Goal: Task Accomplishment & Management: Manage account settings

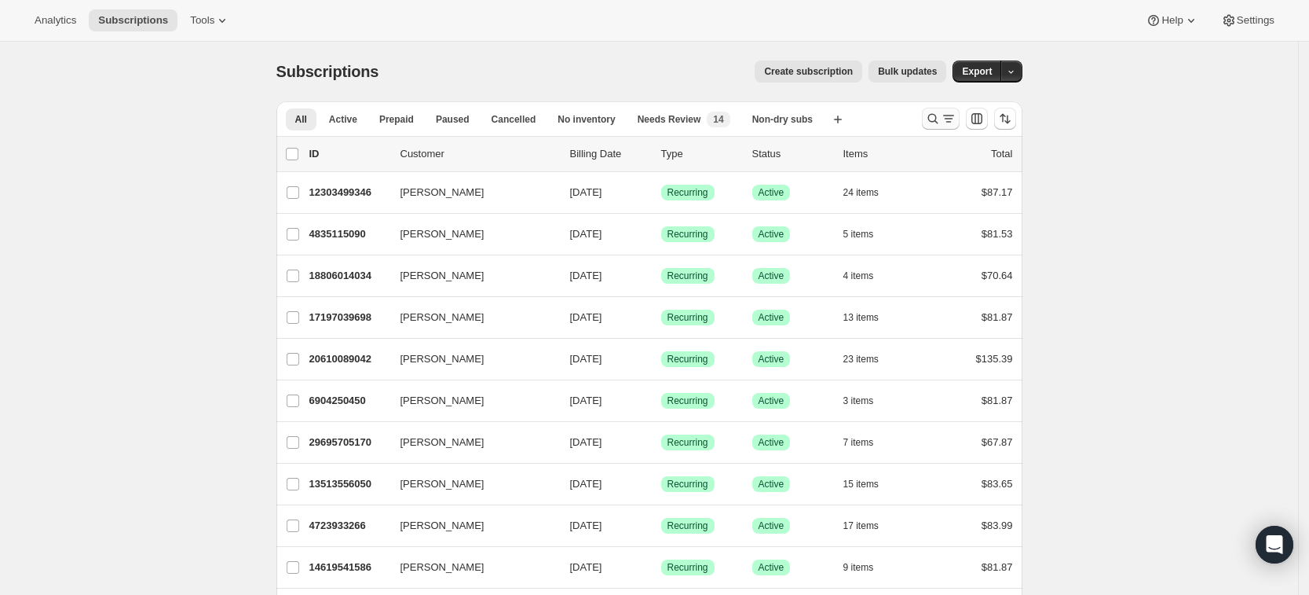
click at [941, 123] on icon "Search and filter results" at bounding box center [933, 119] width 16 height 16
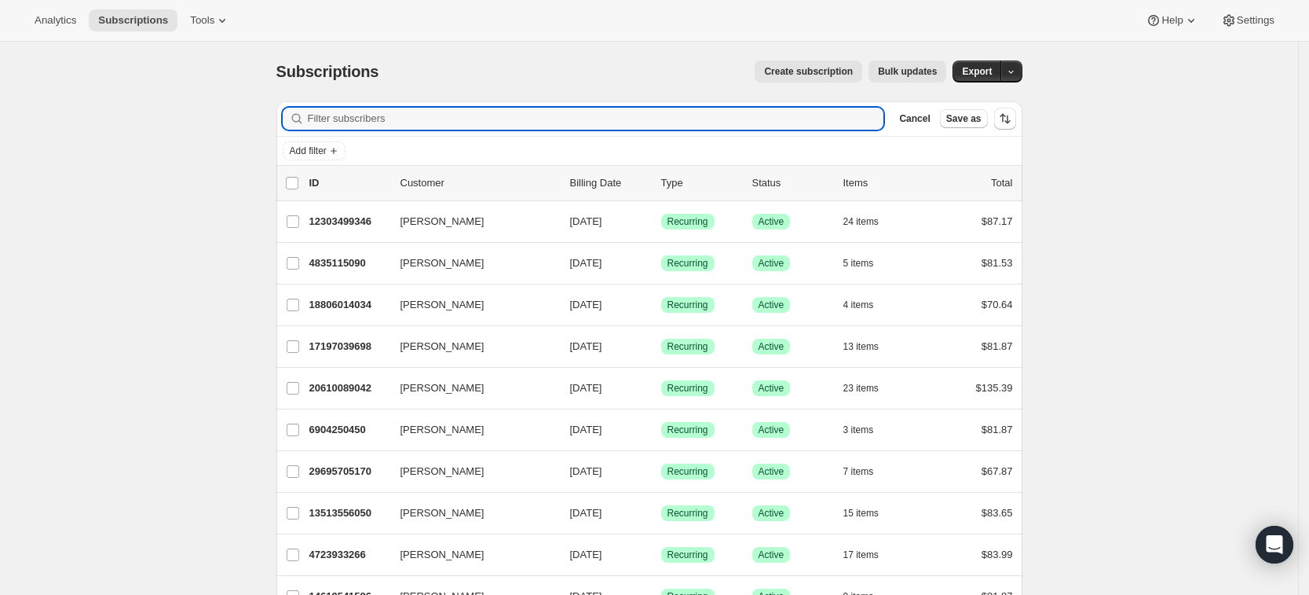
paste input "mattie.jones0218@gmail.com"
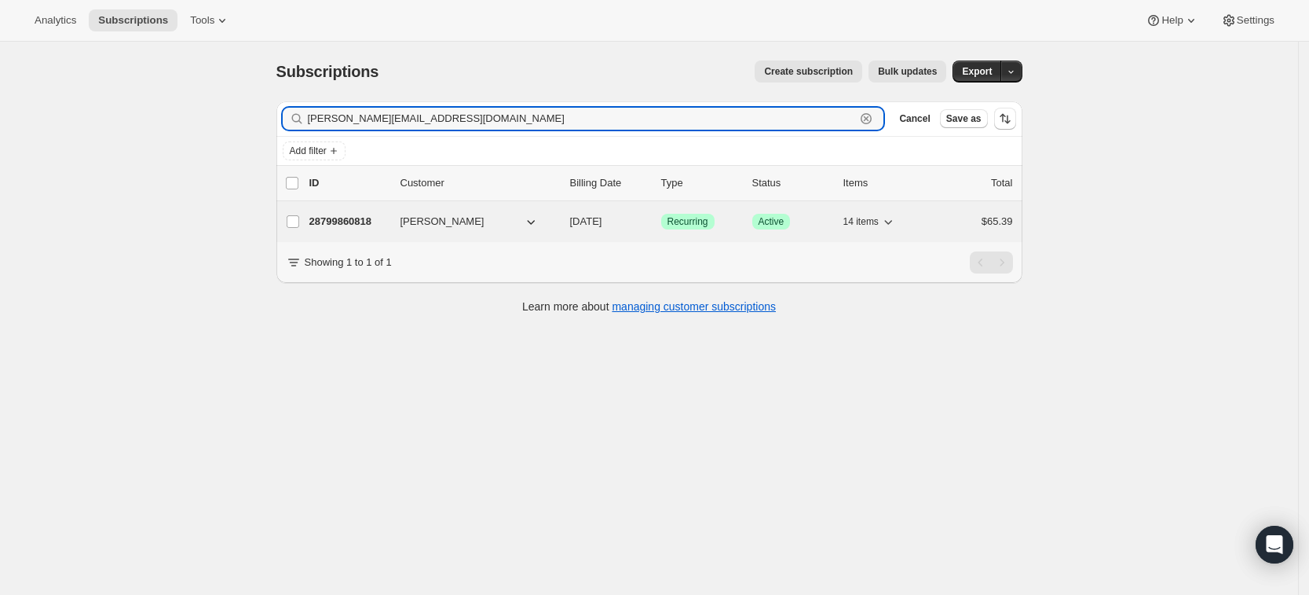
type input "mattie.jones0218@gmail.com"
click at [337, 225] on p "28799860818" at bounding box center [349, 222] width 79 height 16
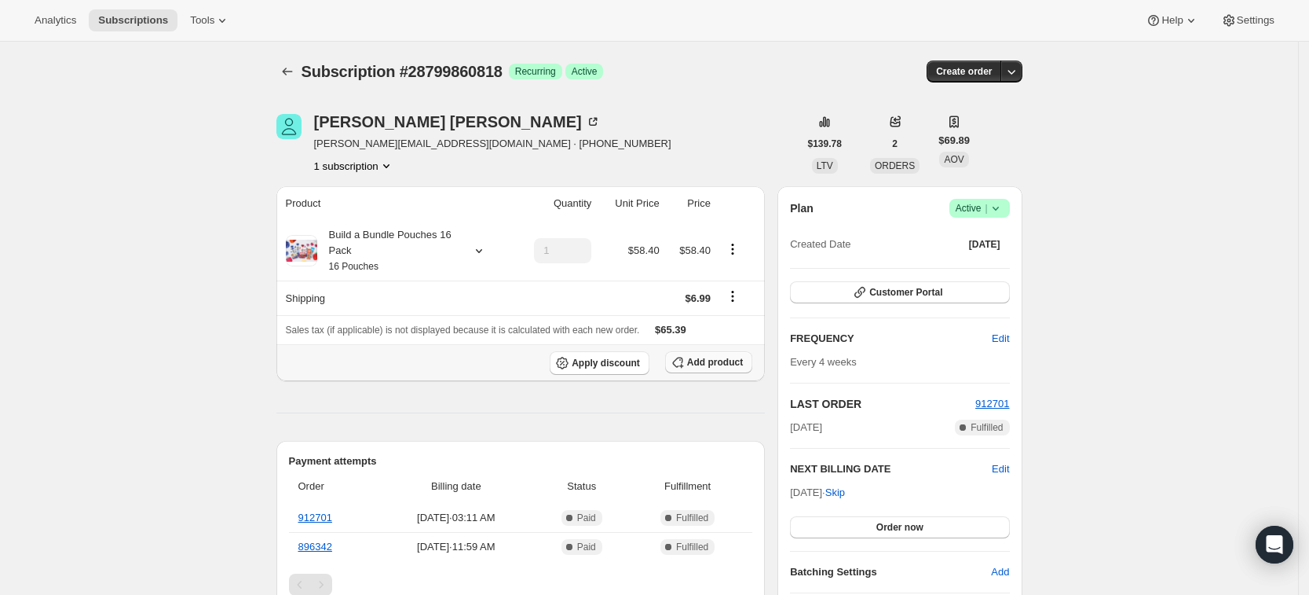
click at [717, 368] on button "Add product" at bounding box center [708, 362] width 87 height 22
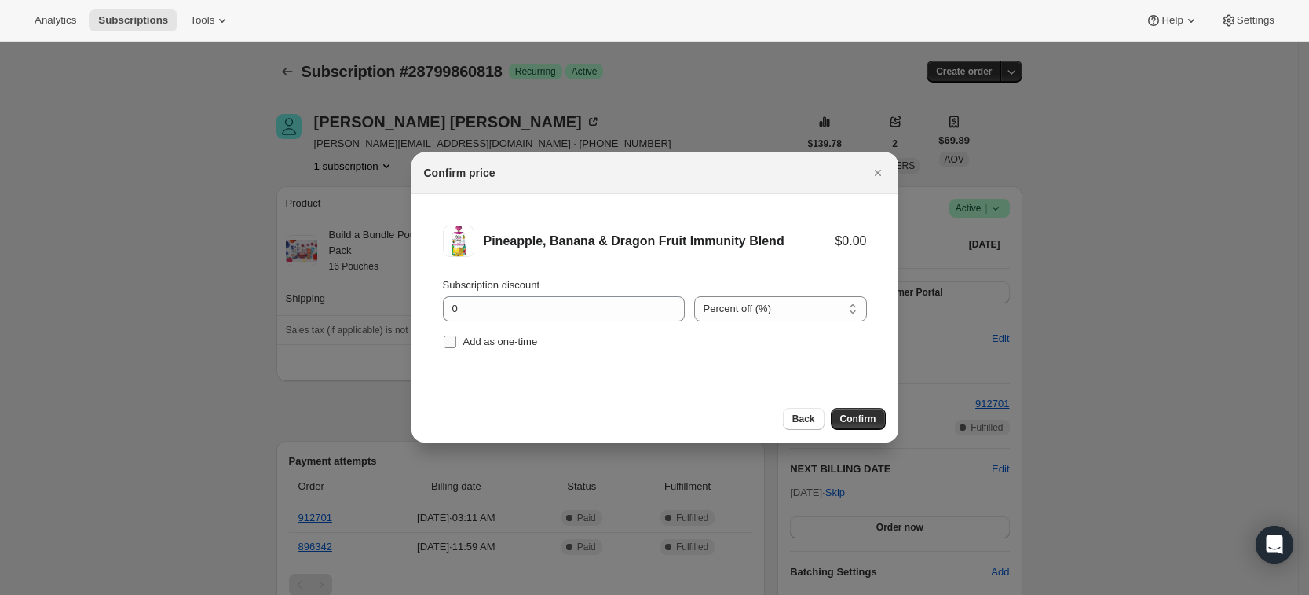
click at [475, 342] on span "Add as one-time" at bounding box center [500, 341] width 75 height 12
click at [456, 342] on input "Add as one-time" at bounding box center [450, 341] width 13 height 13
checkbox input "true"
click at [870, 419] on span "Confirm" at bounding box center [859, 418] width 36 height 13
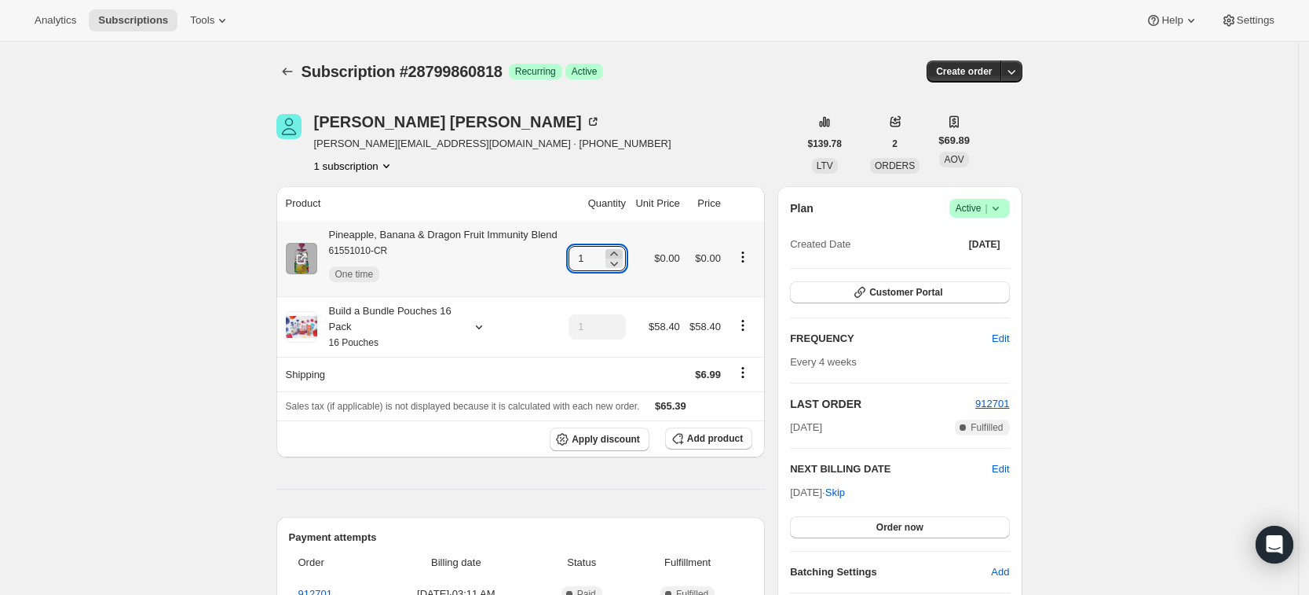
click at [617, 252] on icon at bounding box center [613, 253] width 7 height 4
type input "3"
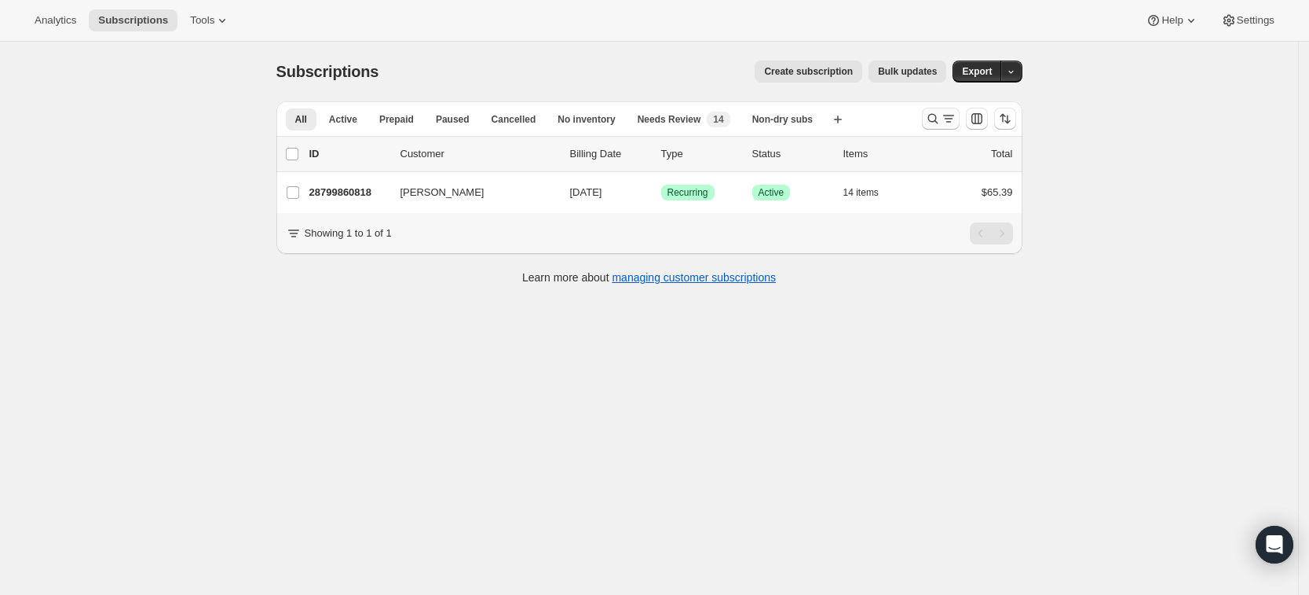
click at [934, 122] on icon "Search and filter results" at bounding box center [933, 119] width 16 height 16
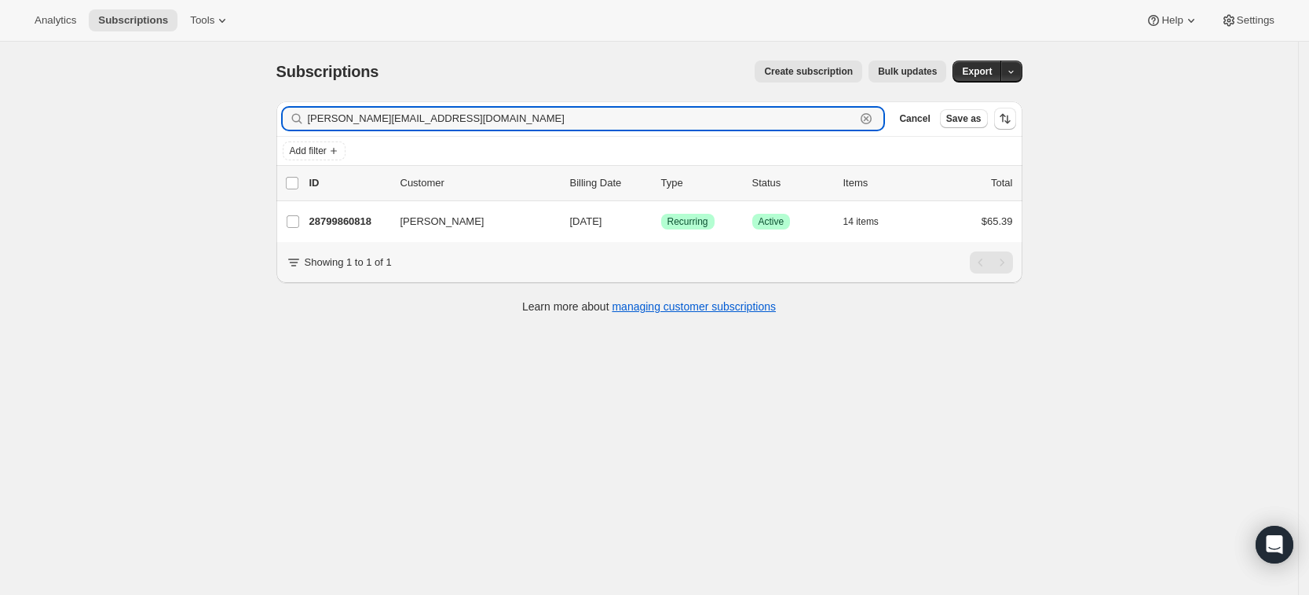
click at [872, 123] on icon "button" at bounding box center [866, 118] width 11 height 11
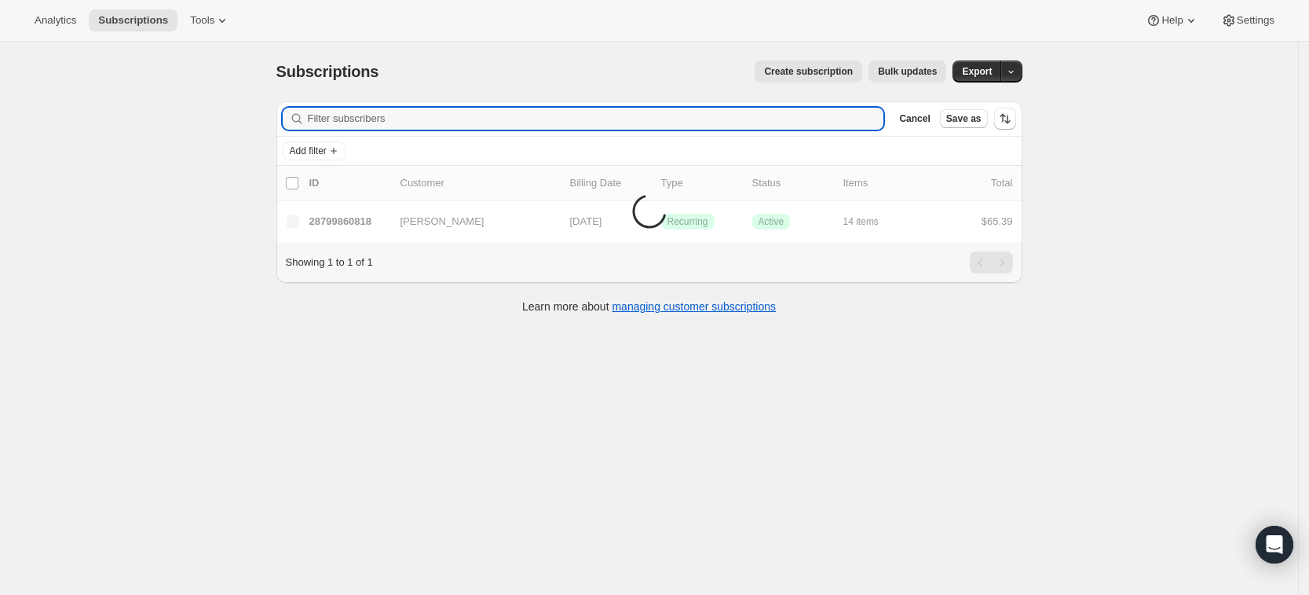
paste input "hhollingsworth910@gmail.com"
type input "hhollingsworth910@gmail.com"
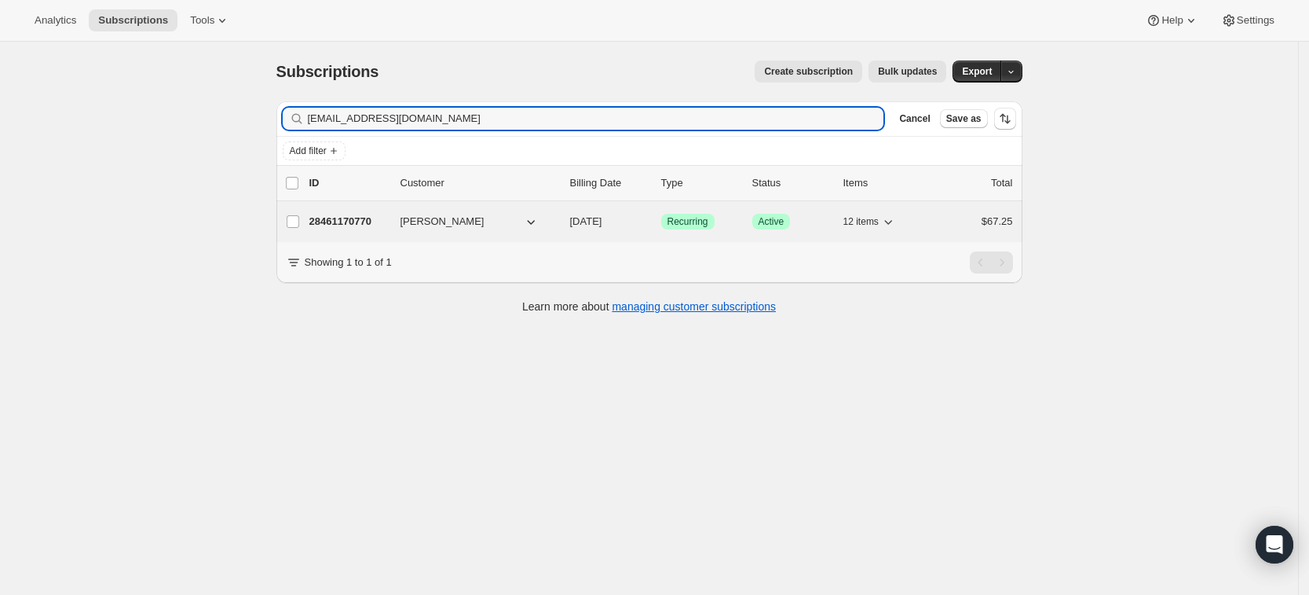
click at [342, 221] on p "28461170770" at bounding box center [349, 222] width 79 height 16
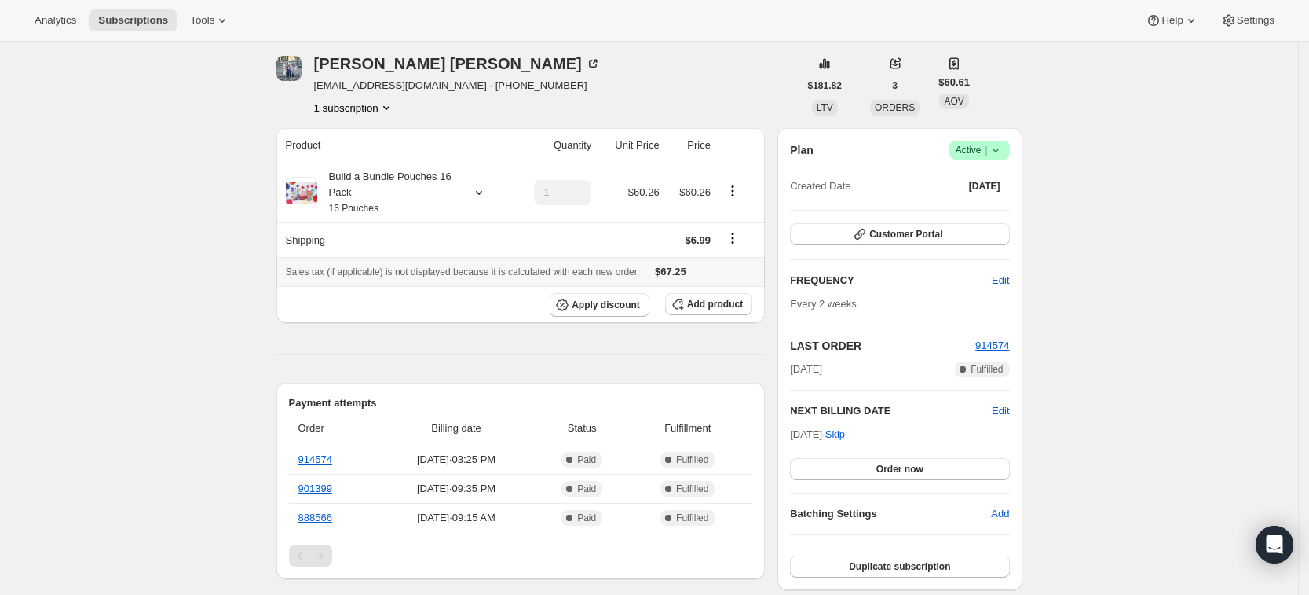
scroll to position [63, 0]
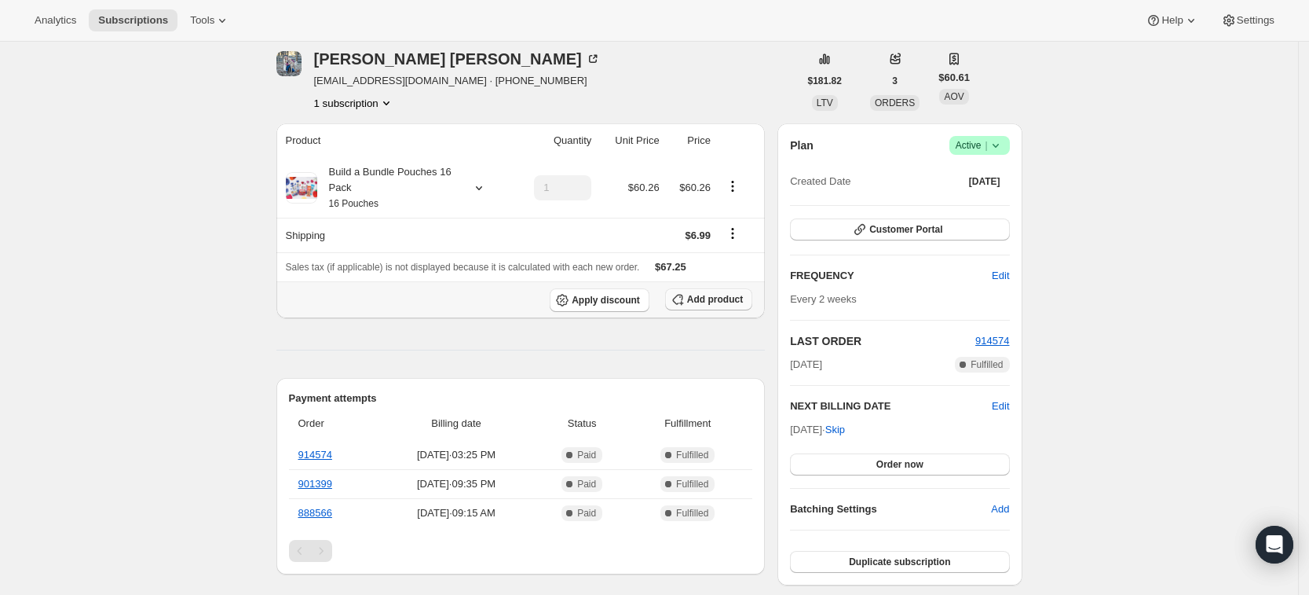
click at [716, 302] on span "Add product" at bounding box center [715, 299] width 56 height 13
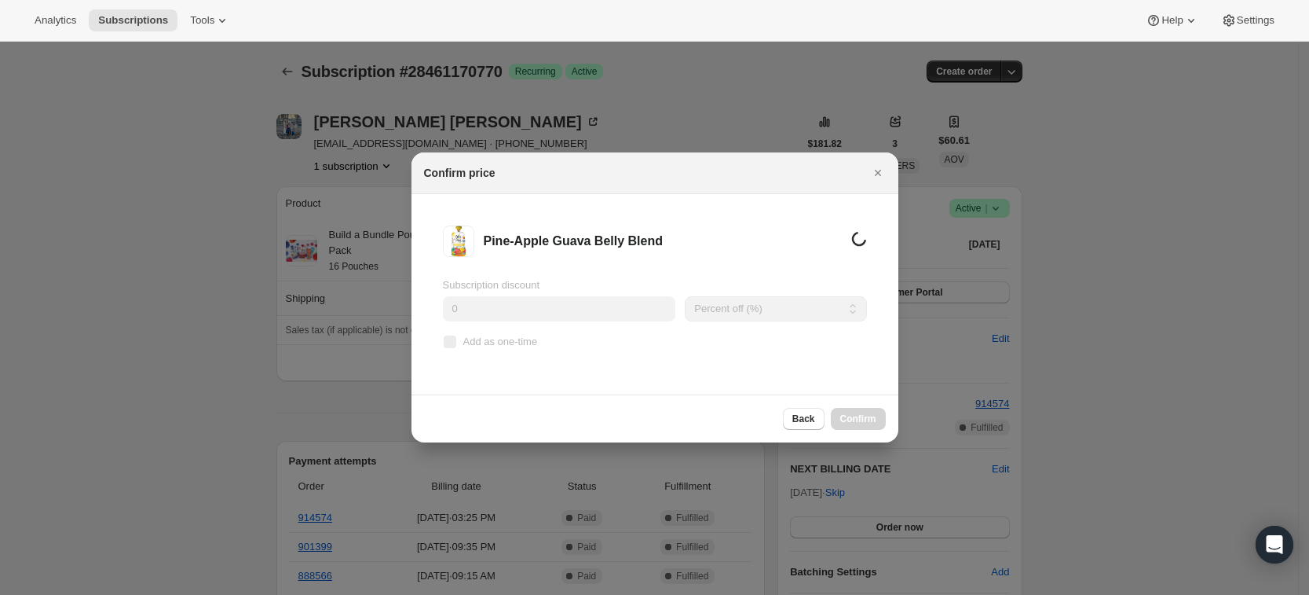
scroll to position [0, 0]
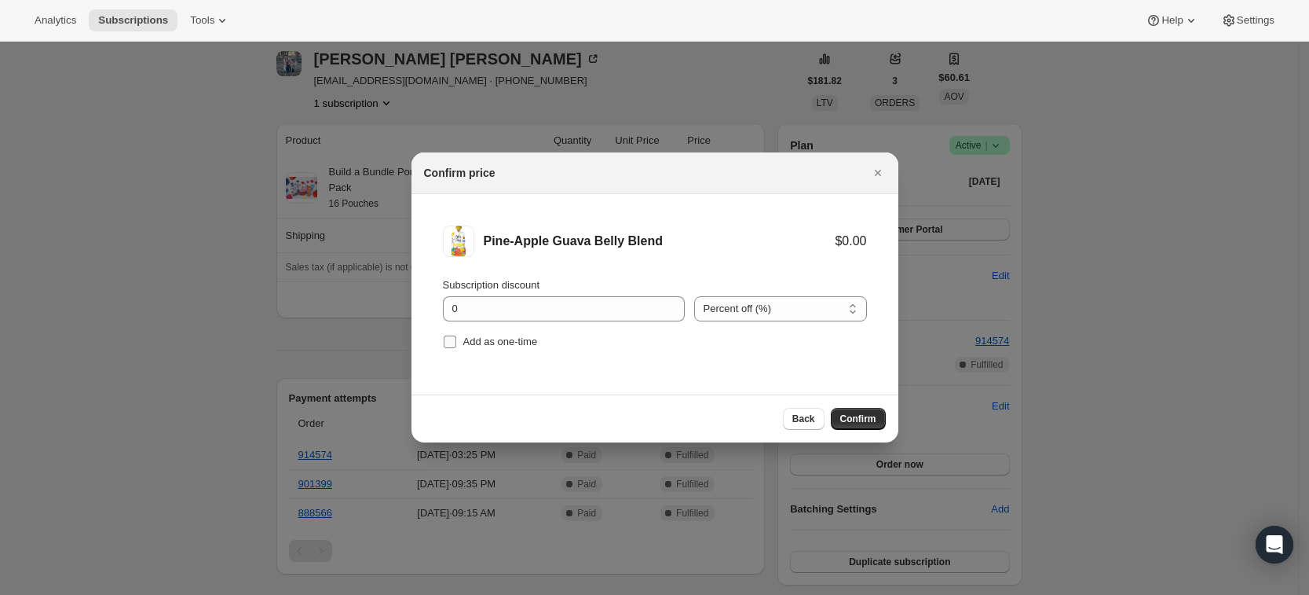
click at [478, 339] on span "Add as one-time" at bounding box center [500, 341] width 75 height 12
click at [456, 339] on input "Add as one-time" at bounding box center [450, 341] width 13 height 13
checkbox input "true"
click at [855, 414] on span "Confirm" at bounding box center [859, 418] width 36 height 13
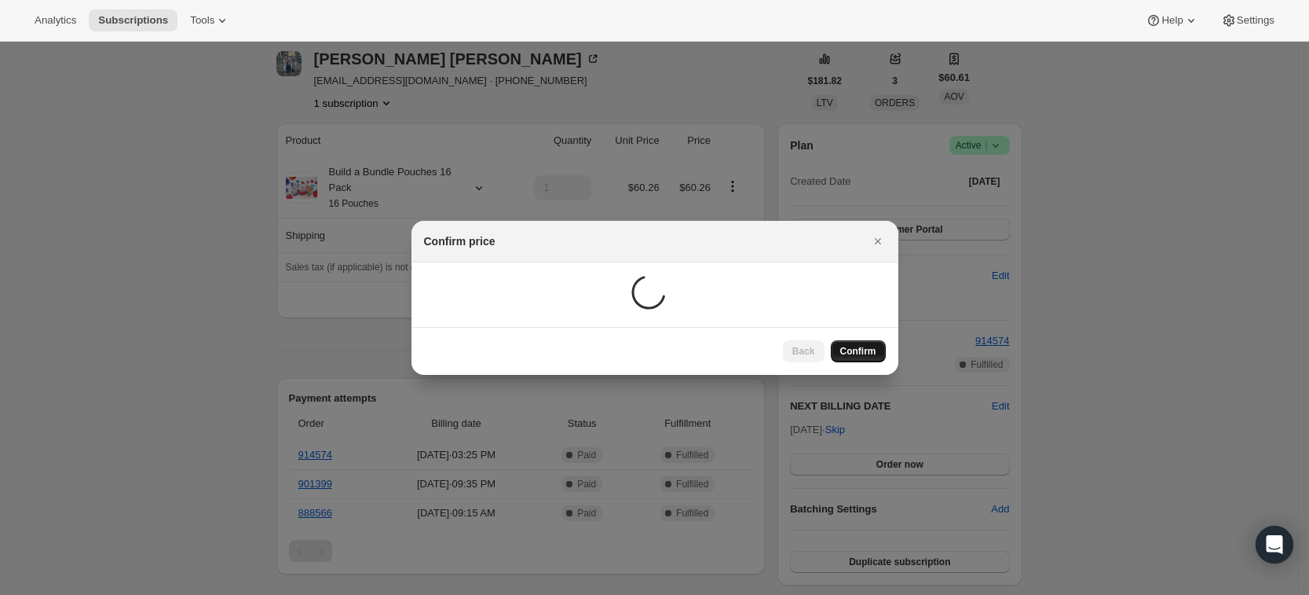
scroll to position [63, 0]
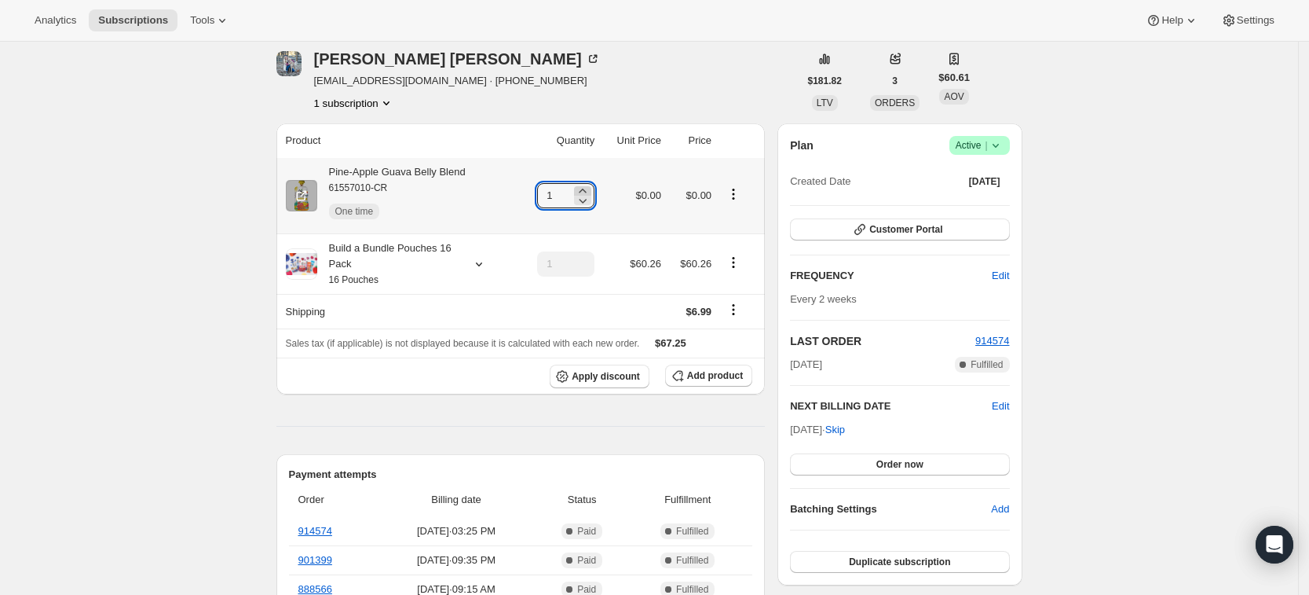
click at [591, 189] on icon at bounding box center [583, 191] width 16 height 16
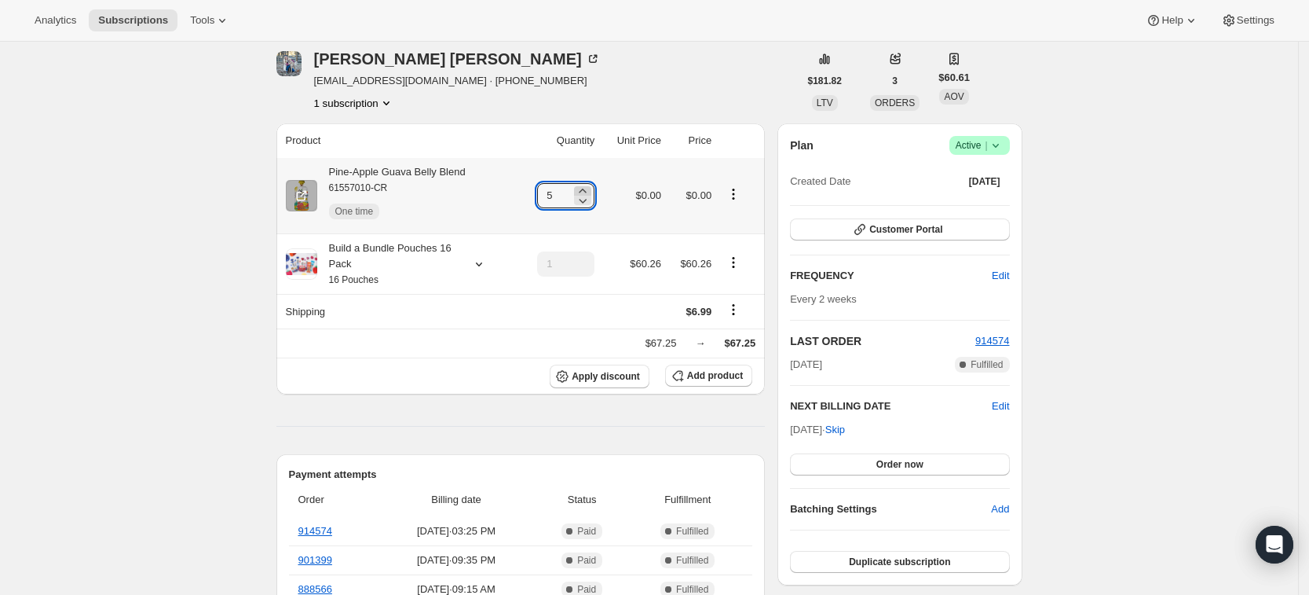
type input "6"
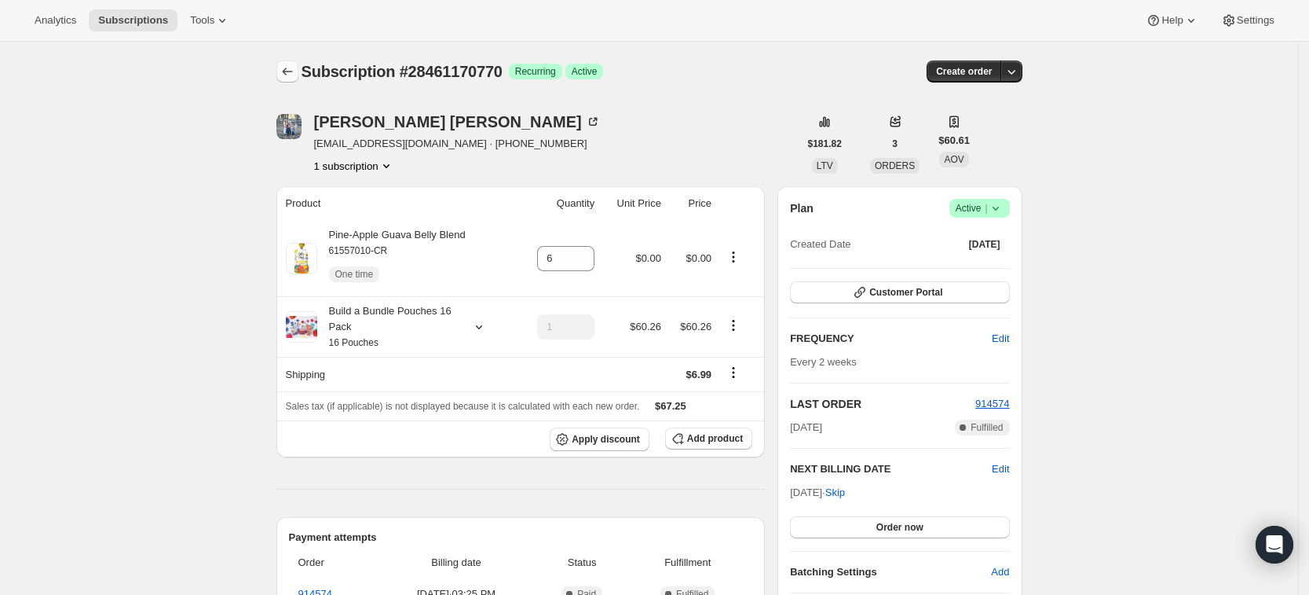
click at [289, 71] on icon "Subscriptions" at bounding box center [287, 72] width 10 height 8
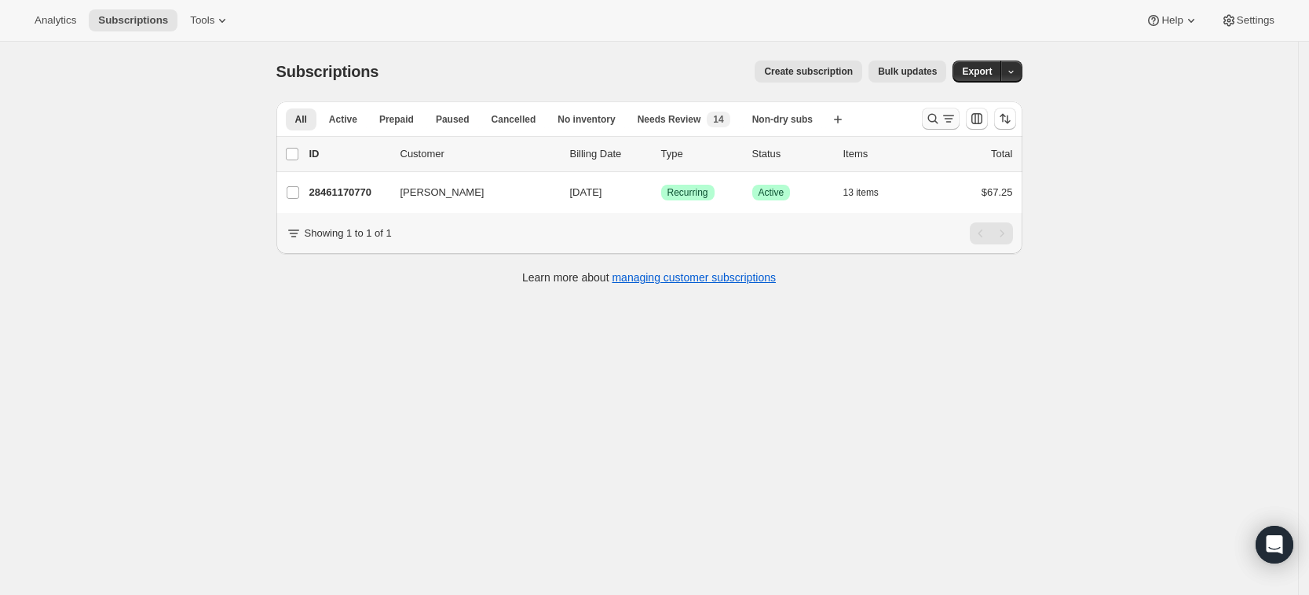
click at [943, 129] on button "Search and filter results" at bounding box center [941, 119] width 38 height 22
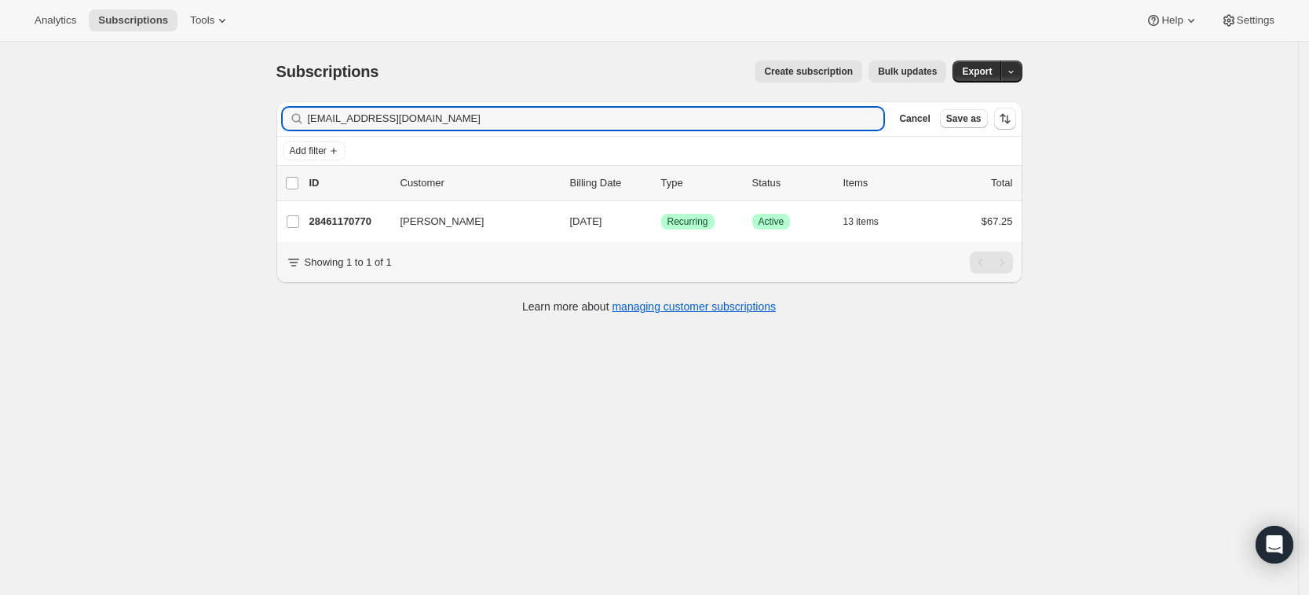
drag, startPoint x: 522, startPoint y: 128, endPoint x: 283, endPoint y: 123, distance: 238.8
click at [322, 112] on input "hhollingsworth910@gmail.com" at bounding box center [596, 119] width 577 height 22
type input "h"
type input "[EMAIL_ADDRESS][DOMAIN_NAME]"
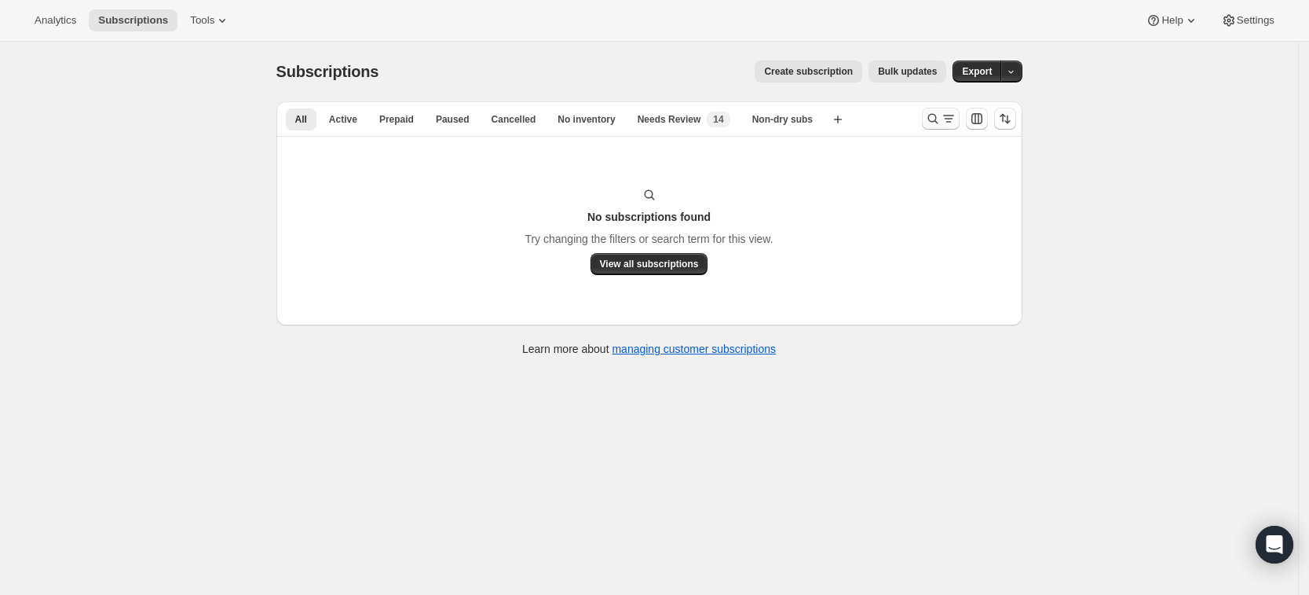
click at [935, 121] on icon "Search and filter results" at bounding box center [933, 119] width 16 height 16
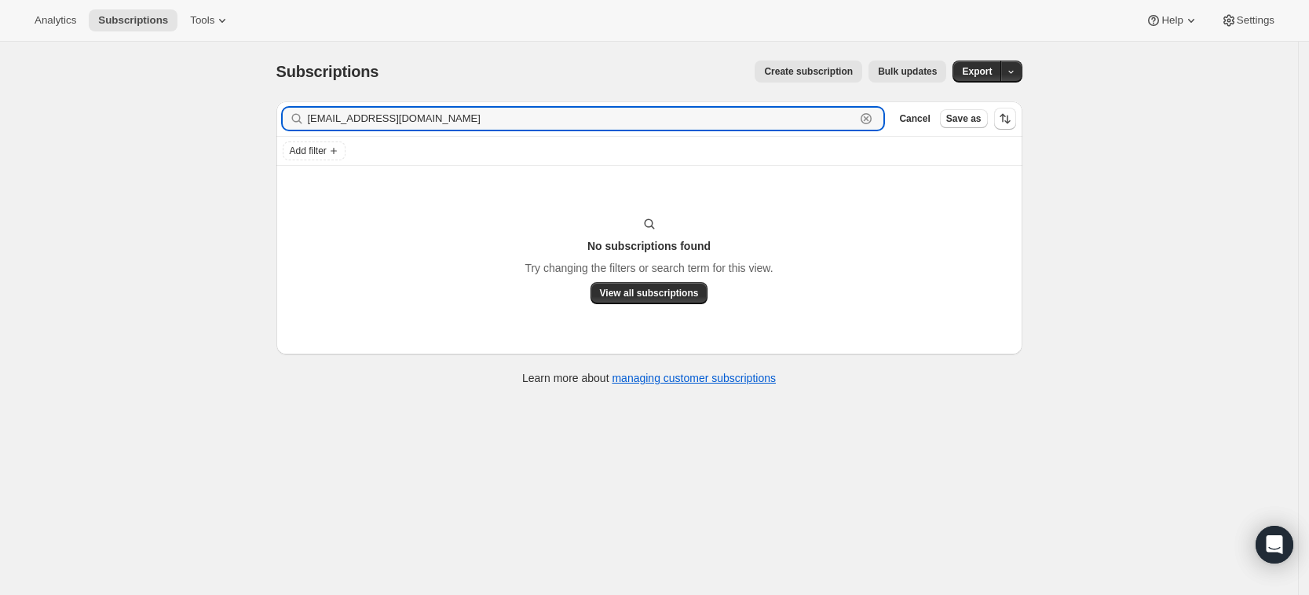
click at [874, 119] on icon "button" at bounding box center [867, 119] width 16 height 16
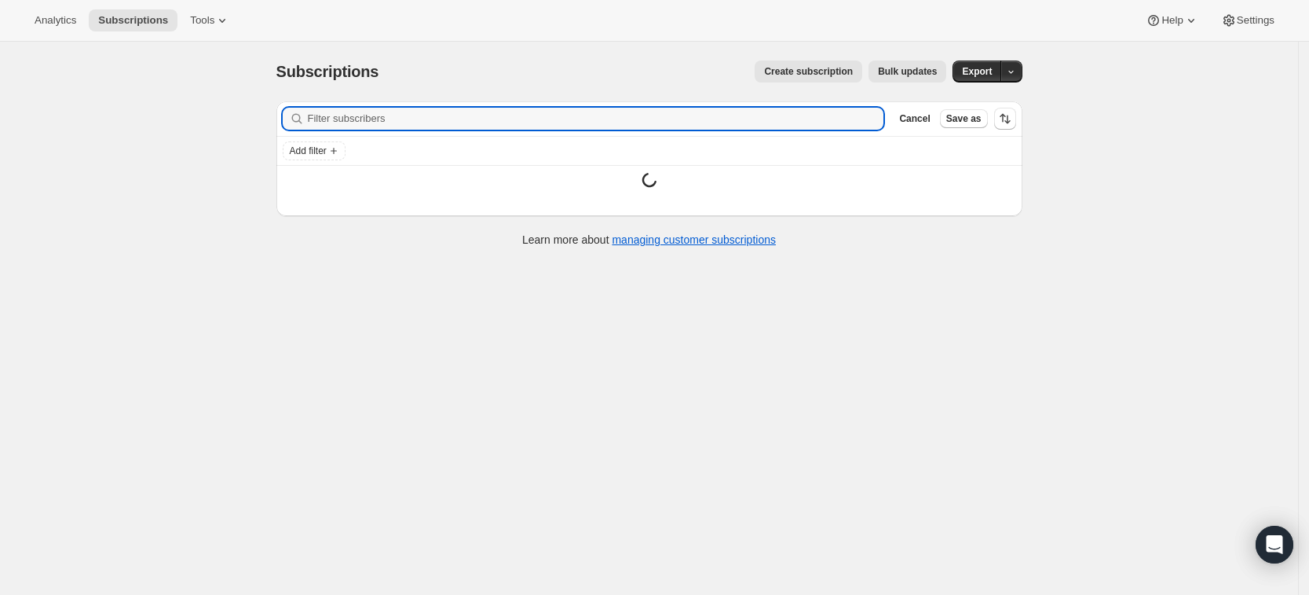
paste input "[EMAIL_ADDRESS][DOMAIN_NAME]"
type input "[EMAIL_ADDRESS][DOMAIN_NAME]"
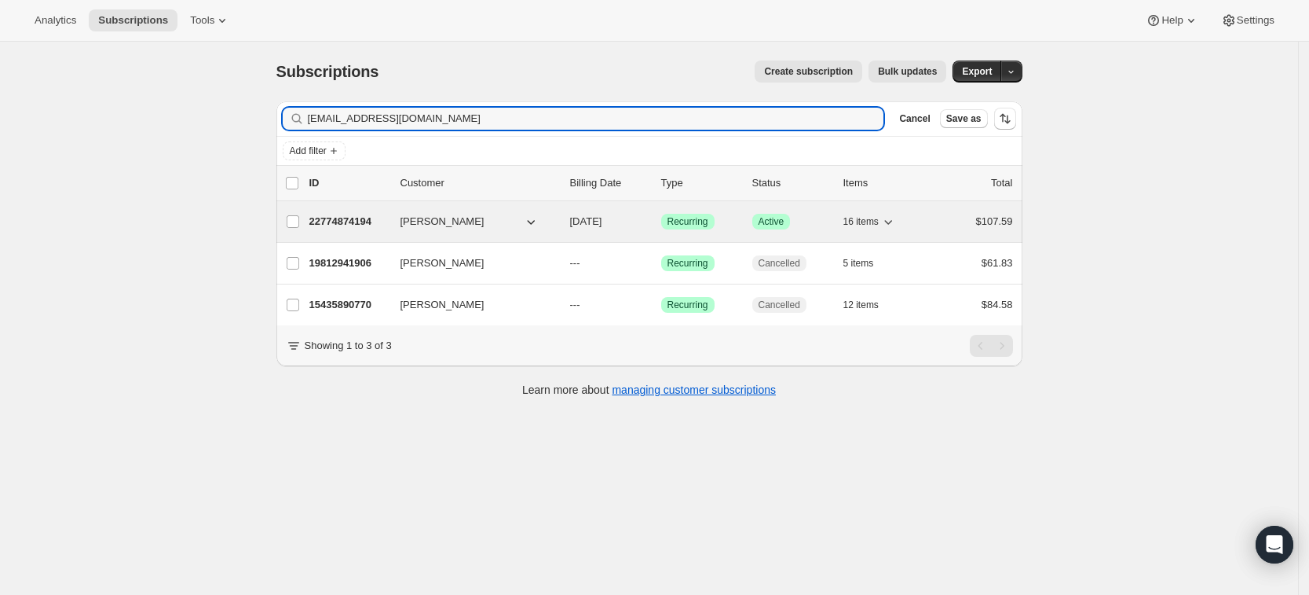
click at [364, 221] on p "22774874194" at bounding box center [349, 222] width 79 height 16
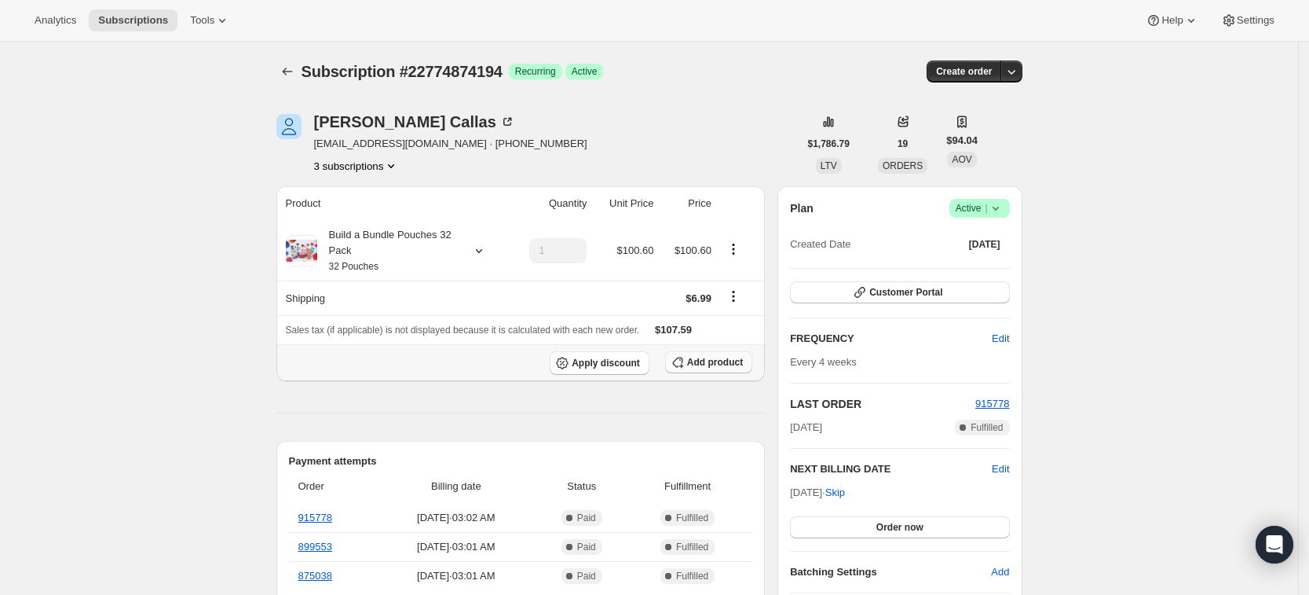
click at [705, 361] on span "Add product" at bounding box center [715, 362] width 56 height 13
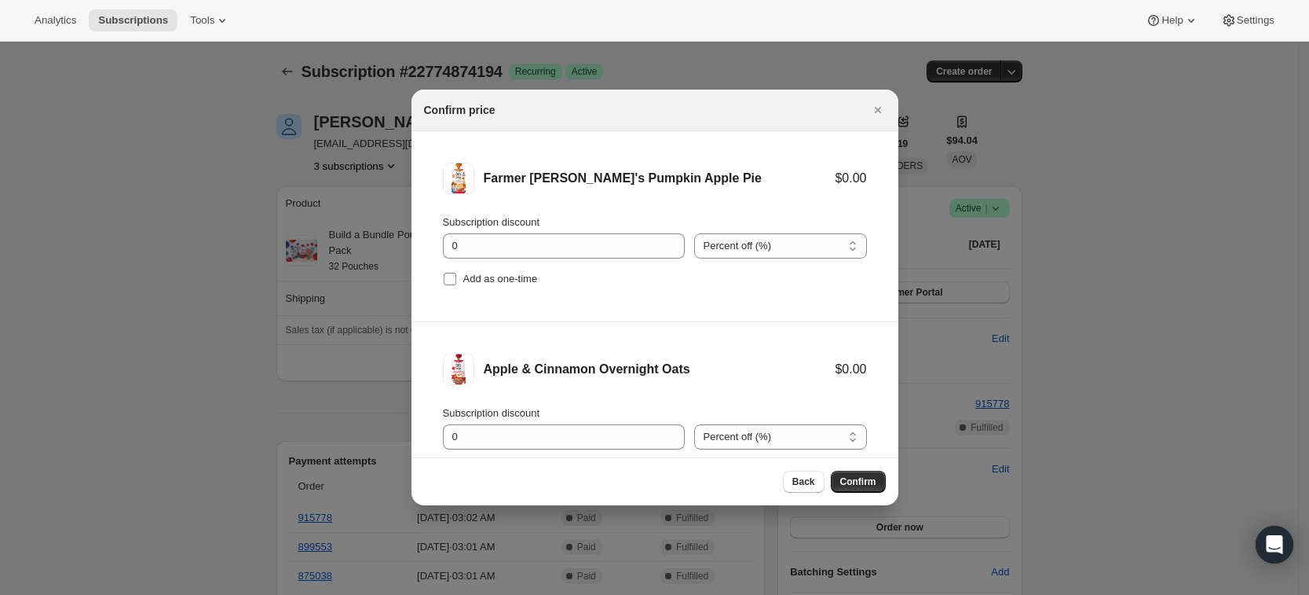
click at [518, 286] on span "Add as one-time" at bounding box center [500, 279] width 75 height 16
click at [456, 285] on input "Add as one-time" at bounding box center [450, 279] width 13 height 13
checkbox input "true"
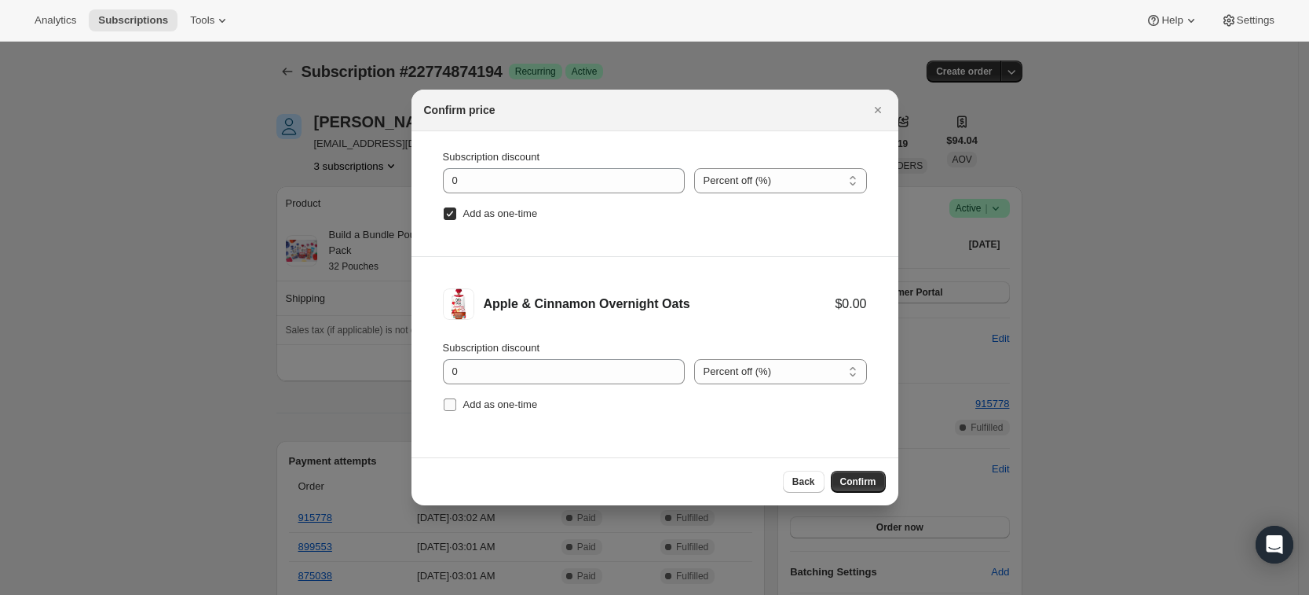
click at [527, 408] on span "Add as one-time" at bounding box center [500, 404] width 75 height 12
click at [456, 408] on input "Add as one-time" at bounding box center [450, 404] width 13 height 13
checkbox input "true"
click at [862, 481] on span "Confirm" at bounding box center [859, 481] width 36 height 13
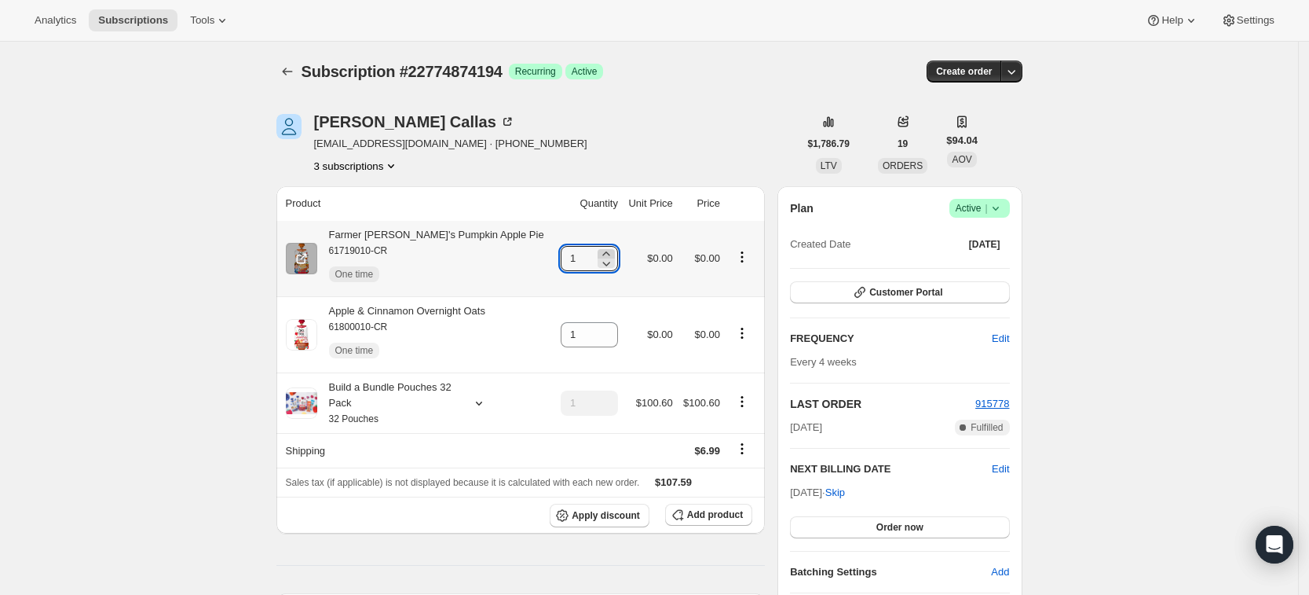
click at [599, 251] on icon at bounding box center [607, 254] width 16 height 16
type input "3"
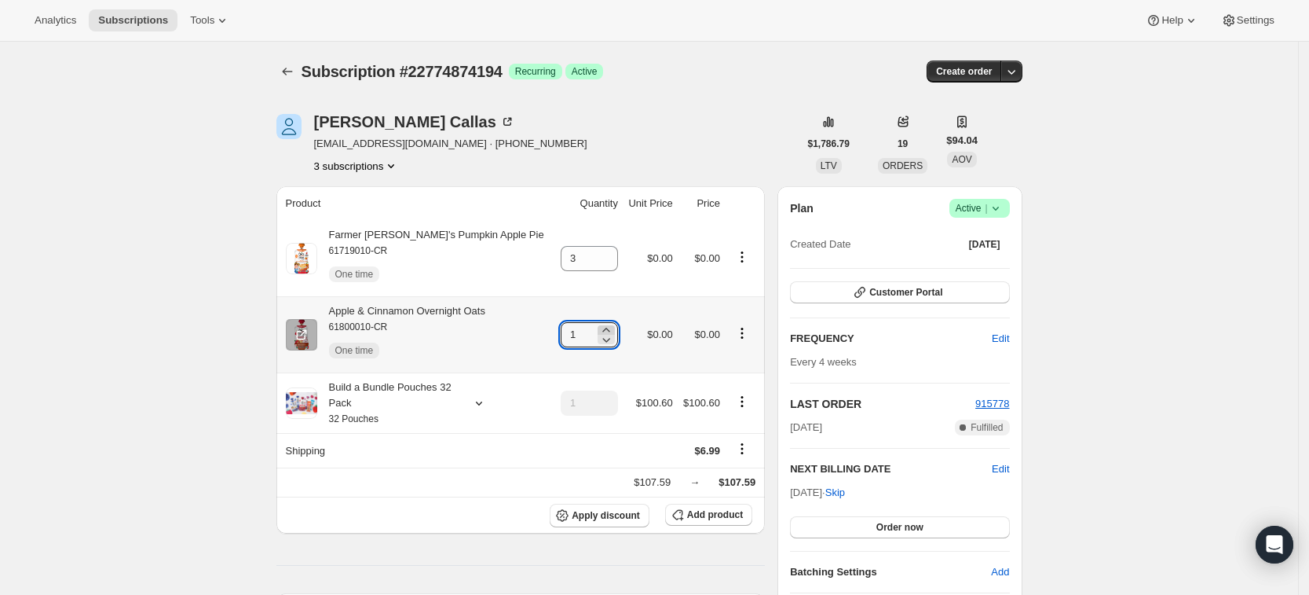
click at [599, 328] on icon at bounding box center [607, 330] width 16 height 16
type input "3"
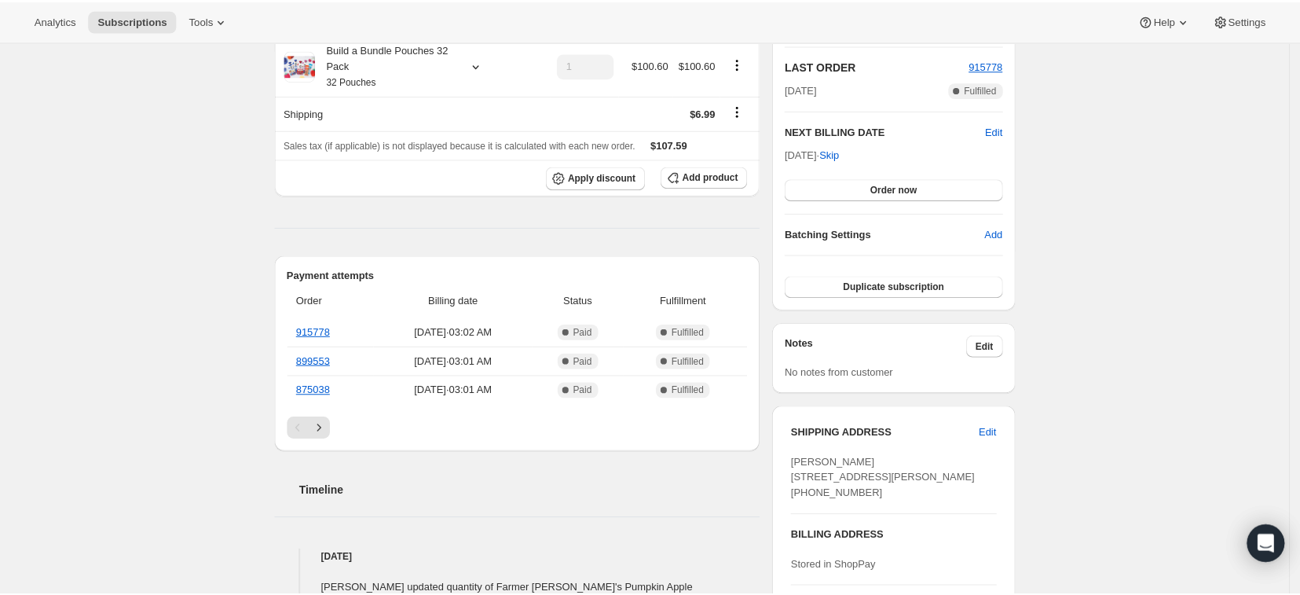
scroll to position [0, 0]
